Goal: Book appointment/travel/reservation

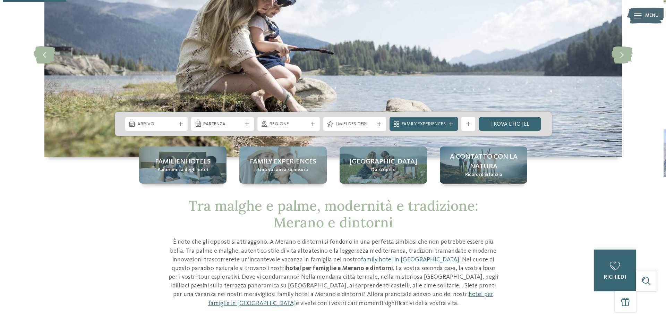
scroll to position [35, 0]
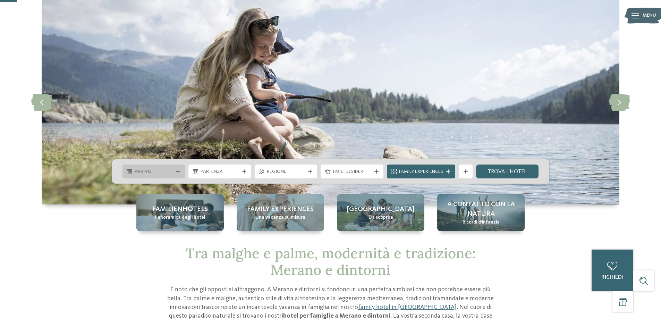
click at [151, 173] on span "Arrivo" at bounding box center [154, 171] width 38 height 7
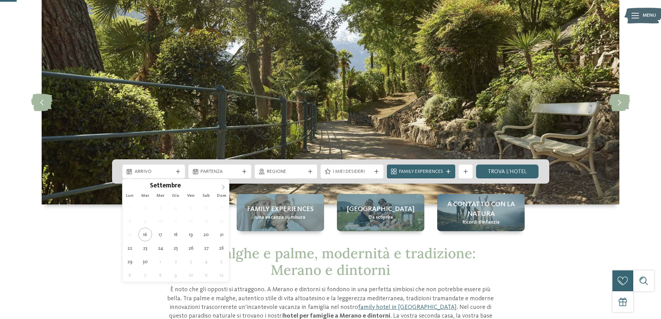
click at [222, 186] on icon at bounding box center [223, 187] width 5 height 5
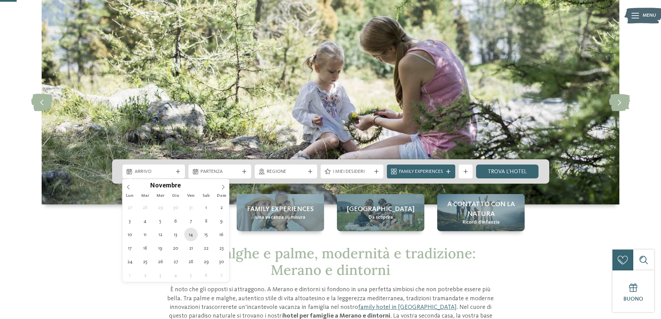
type div "[DATE]"
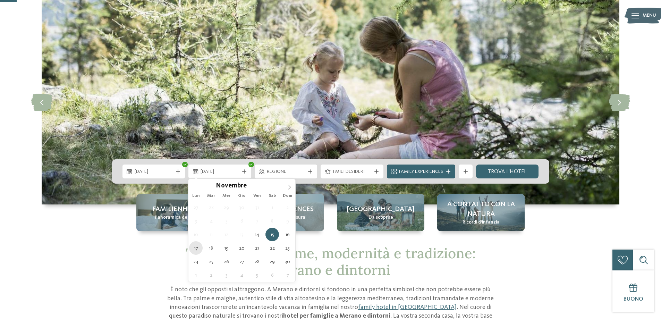
type div "[DATE]"
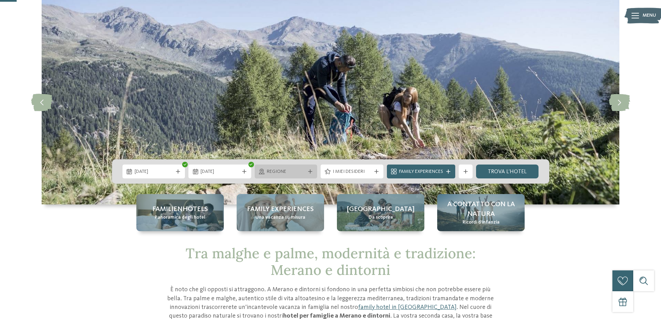
click at [302, 171] on span "Regione" at bounding box center [286, 171] width 38 height 7
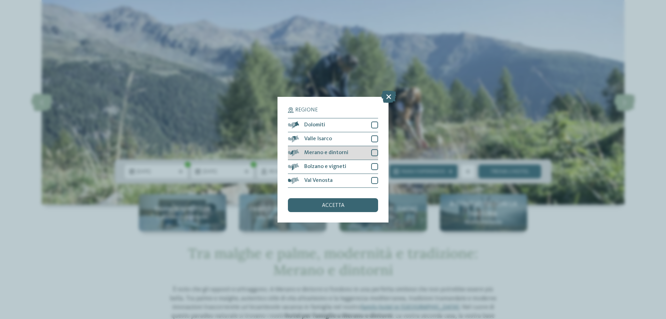
click at [374, 152] on div at bounding box center [374, 152] width 7 height 7
click at [333, 204] on span "accetta" at bounding box center [333, 206] width 23 height 6
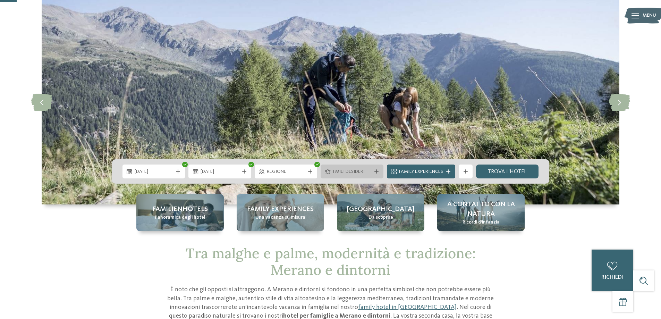
click at [357, 169] on span "I miei desideri" at bounding box center [352, 171] width 38 height 7
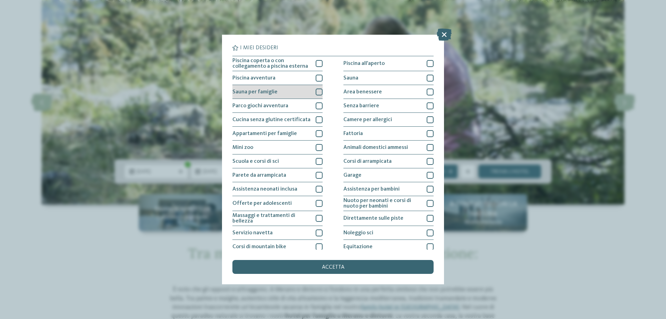
click at [316, 91] on div at bounding box center [319, 91] width 7 height 7
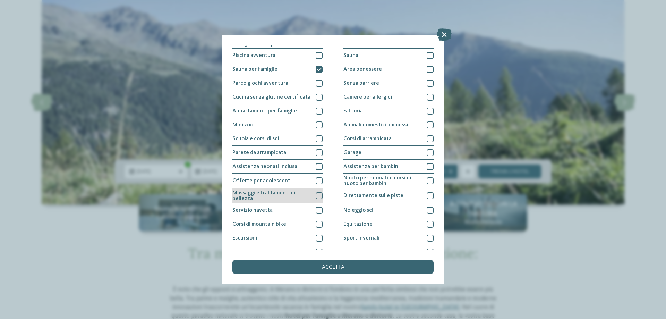
scroll to position [0, 0]
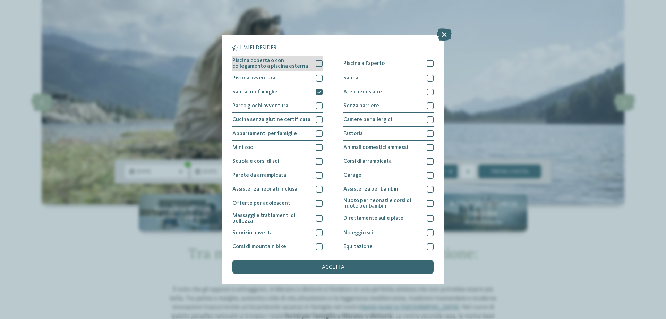
click at [317, 62] on div at bounding box center [319, 63] width 7 height 7
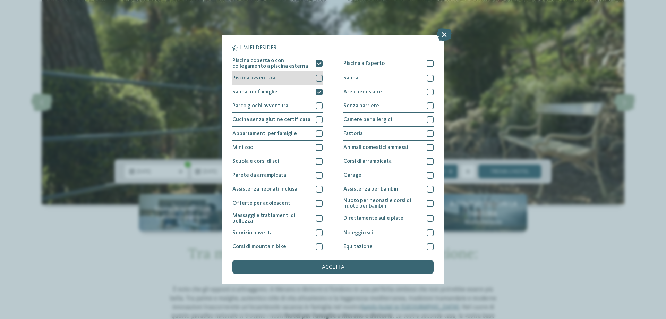
click at [318, 75] on div at bounding box center [319, 78] width 7 height 7
click at [317, 62] on icon at bounding box center [319, 63] width 5 height 4
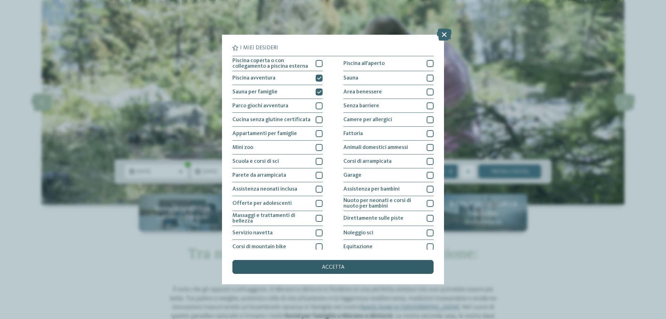
click at [328, 265] on span "accetta" at bounding box center [333, 267] width 23 height 6
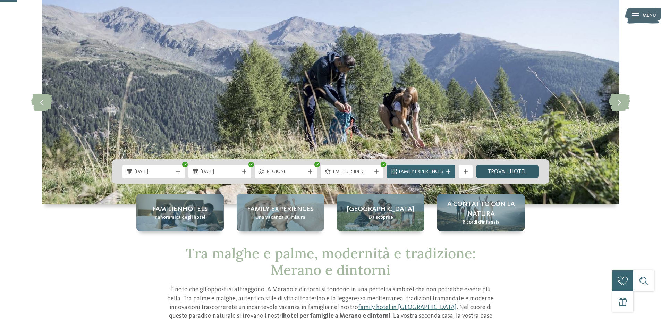
click at [503, 165] on link "trova l’hotel" at bounding box center [507, 171] width 63 height 14
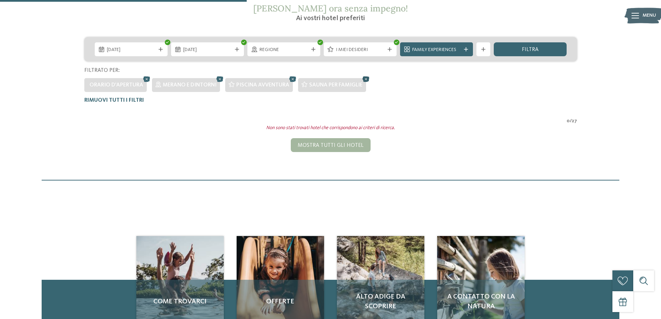
click at [364, 77] on icon at bounding box center [366, 79] width 10 height 9
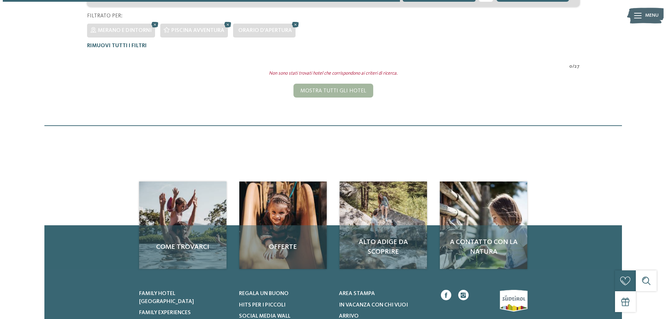
scroll to position [158, 0]
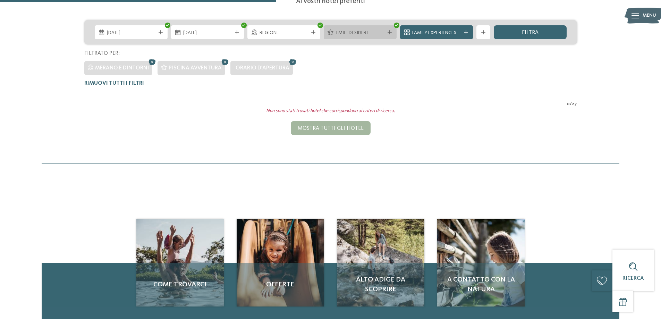
click at [355, 28] on div "I miei desideri" at bounding box center [360, 32] width 73 height 14
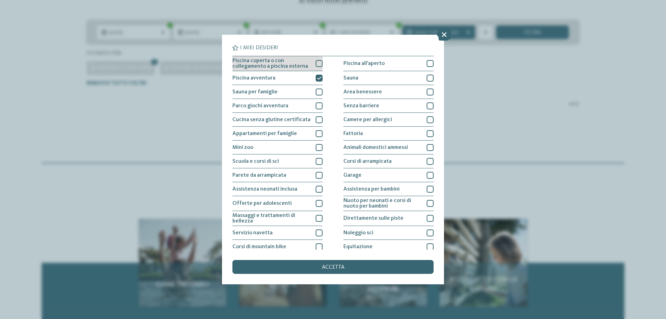
click at [317, 61] on div at bounding box center [319, 63] width 7 height 7
click at [314, 75] on div "Piscina avventura" at bounding box center [277, 78] width 90 height 14
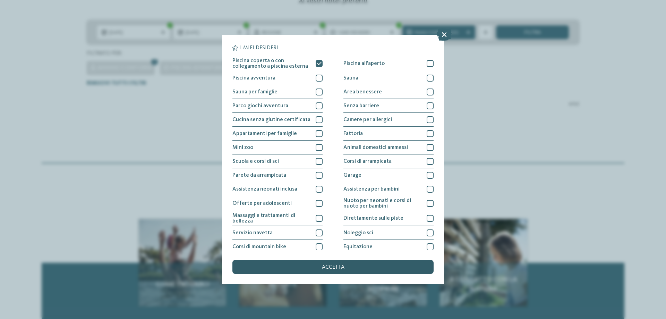
click at [319, 266] on div "accetta" at bounding box center [332, 267] width 201 height 14
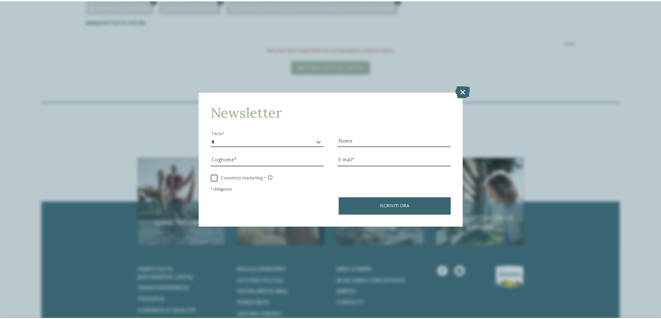
scroll to position [228, 0]
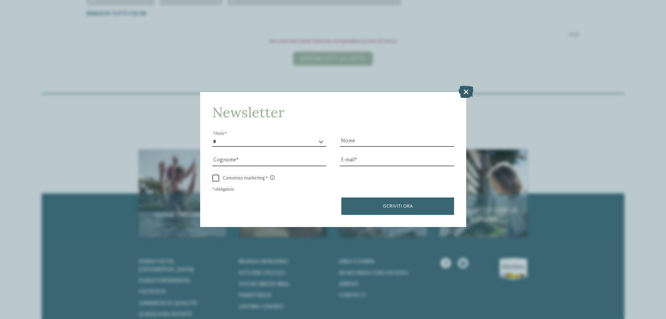
click at [466, 91] on icon at bounding box center [466, 92] width 15 height 12
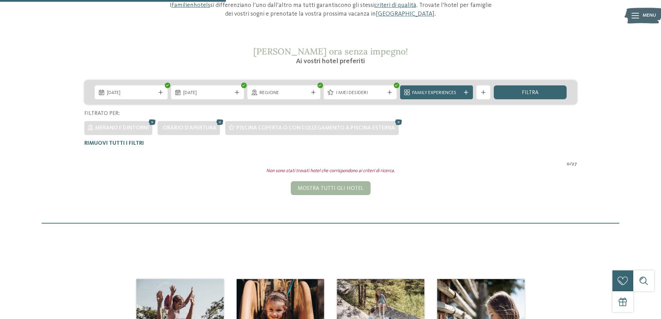
scroll to position [89, 0]
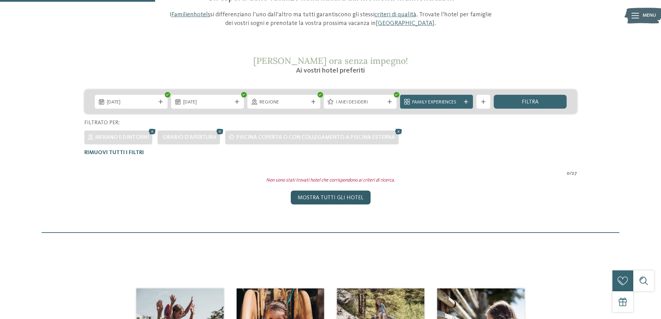
click at [319, 195] on div "Mostra tutti gli hotel" at bounding box center [331, 197] width 80 height 14
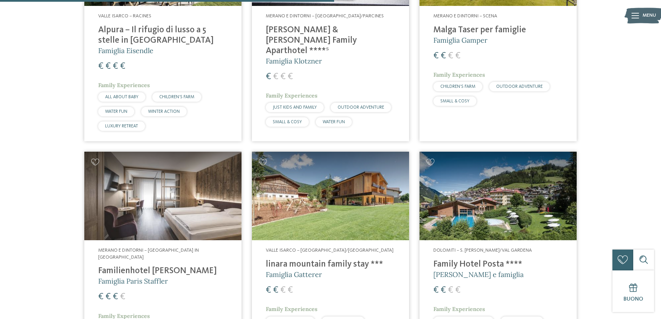
scroll to position [1226, 0]
